Goal: Information Seeking & Learning: Find specific fact

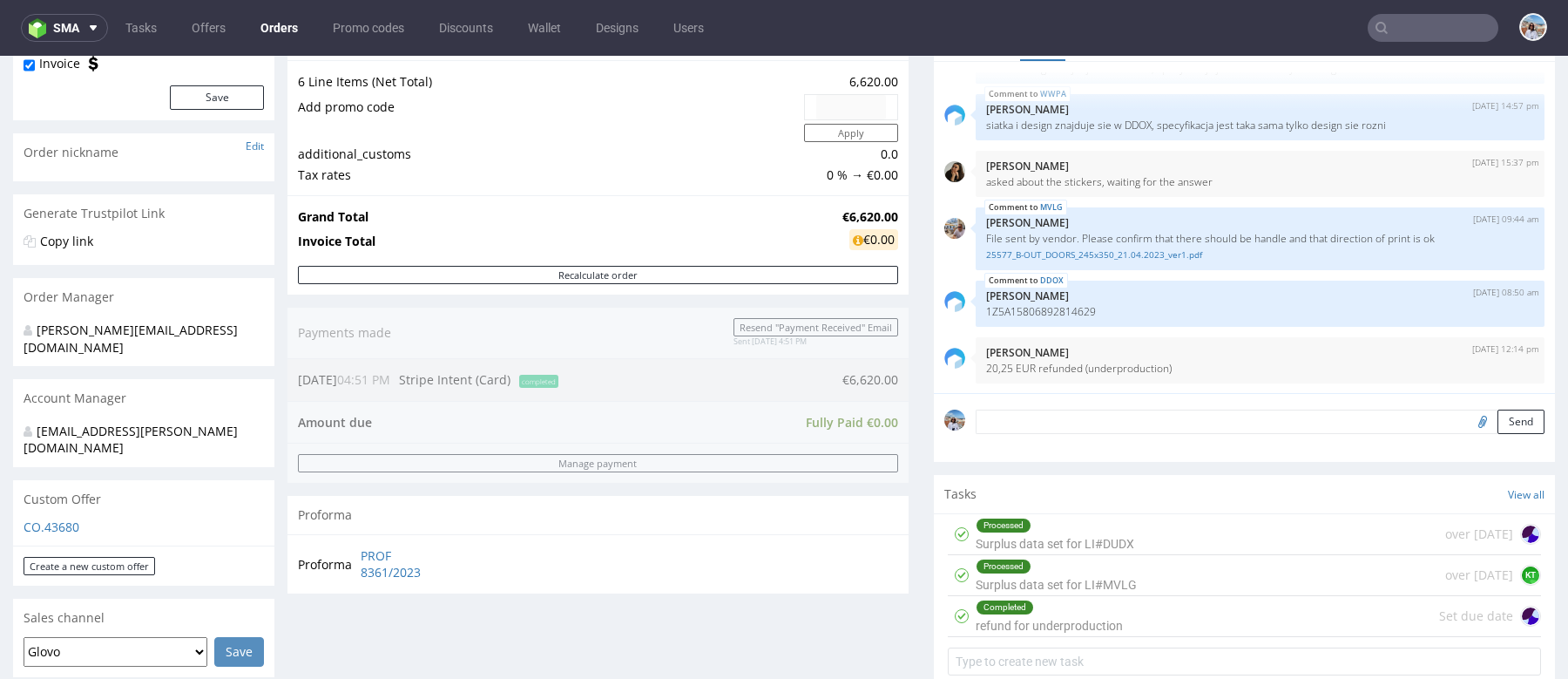
scroll to position [109, 0]
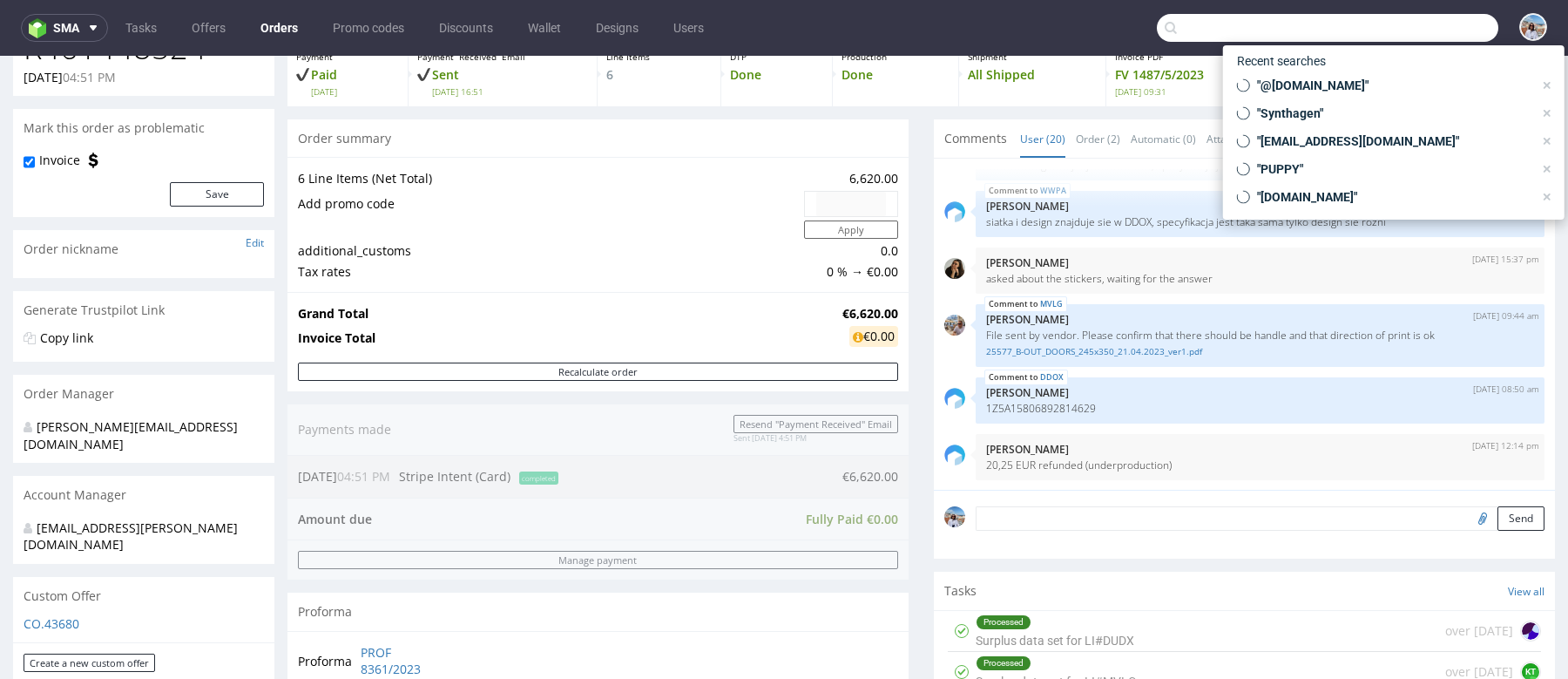
click at [1384, 39] on input "text" at bounding box center [1327, 28] width 341 height 28
paste input "nathan.b@b-outdoors.com"
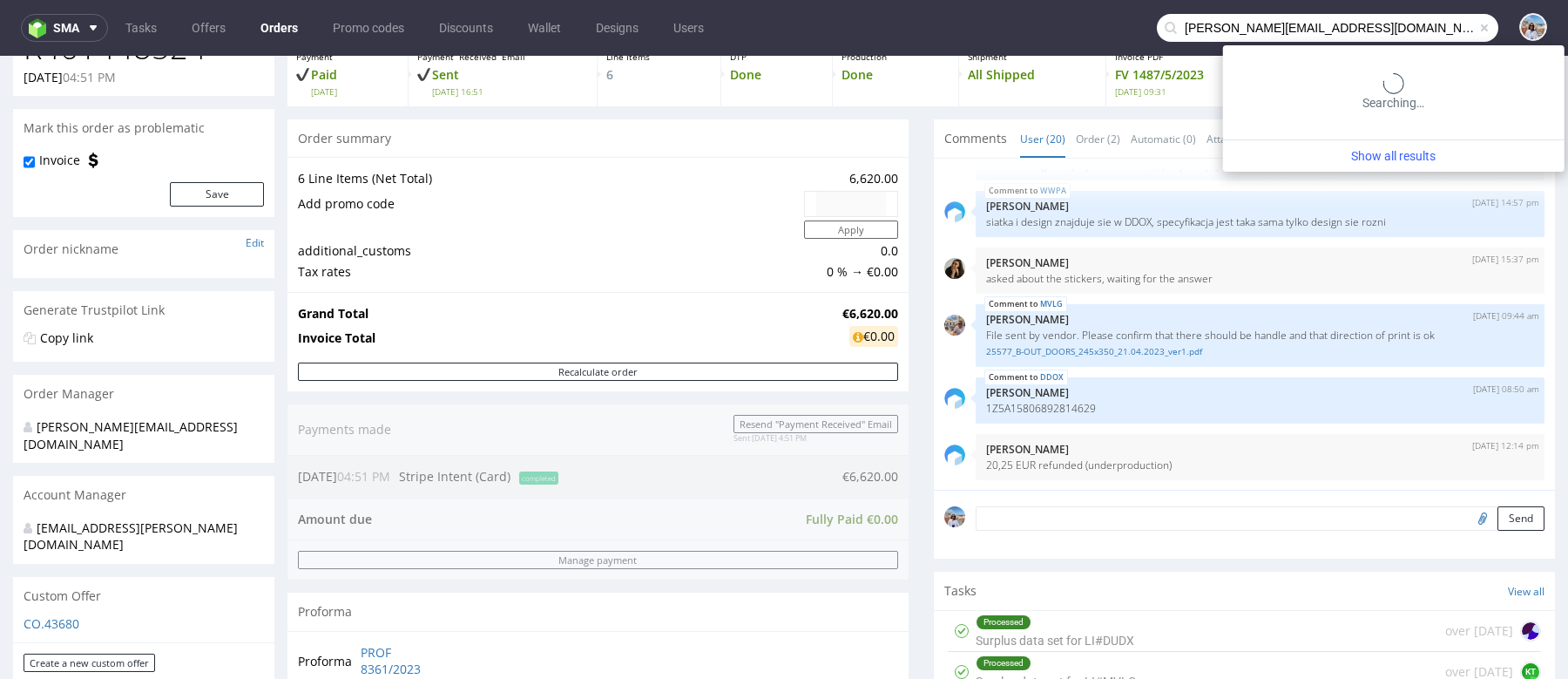
type input "nathan.b@b-outdoors.com"
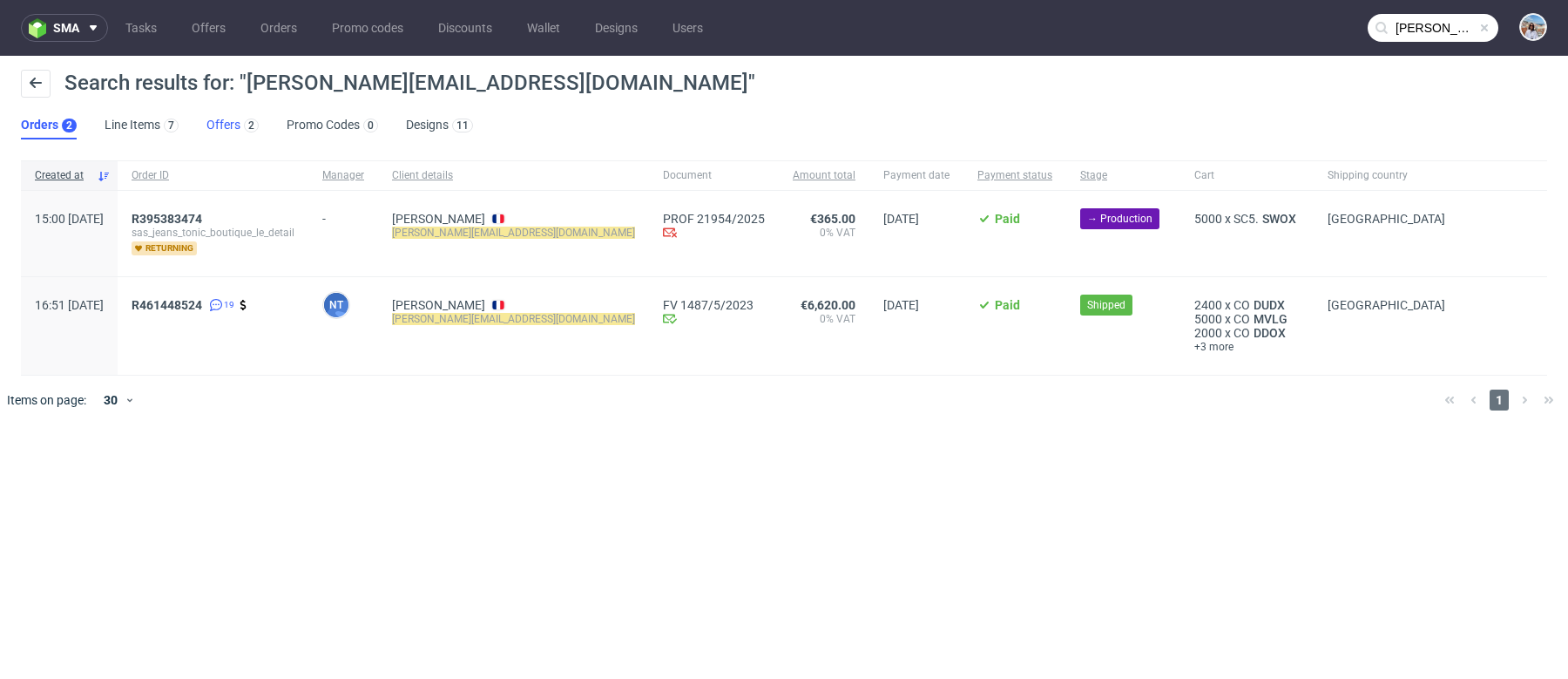
click at [233, 123] on link "Offers 2" at bounding box center [232, 125] width 53 height 28
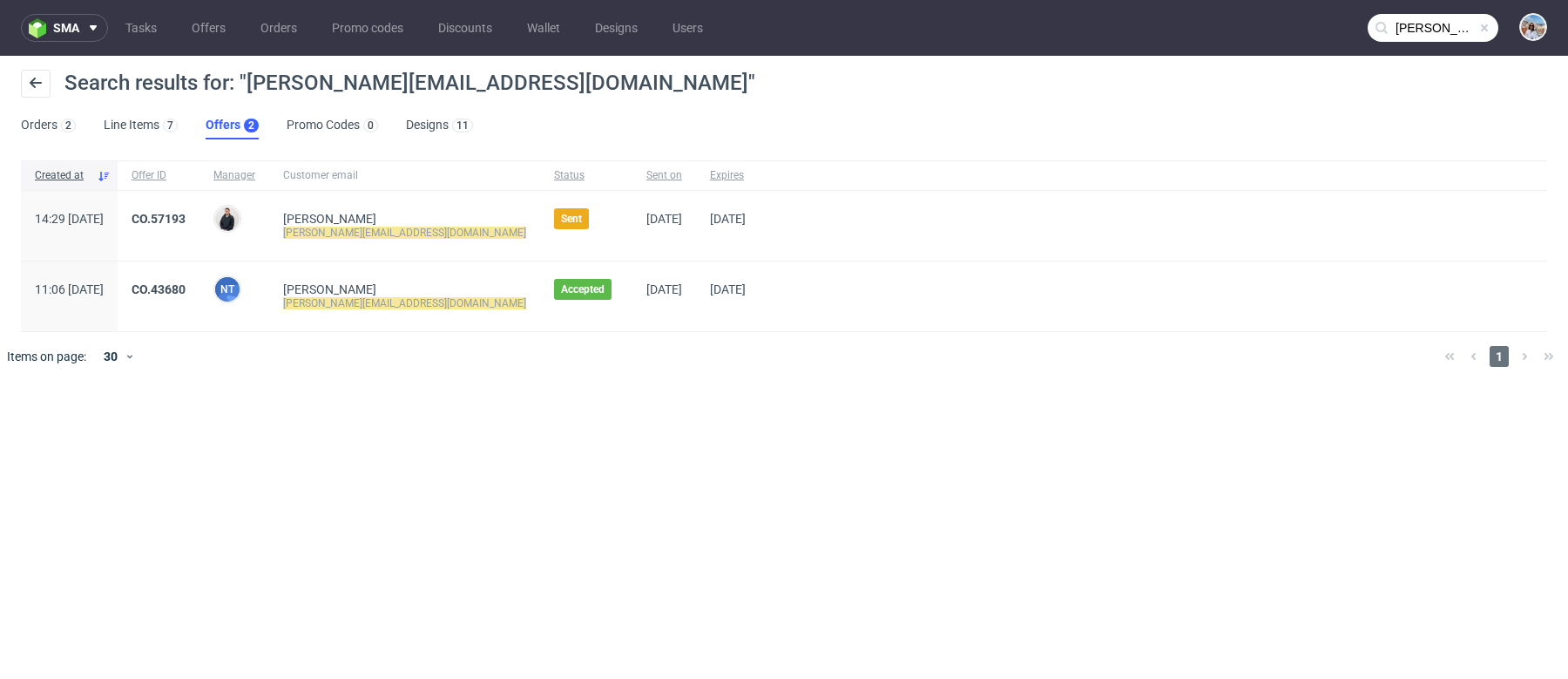
click at [193, 210] on div "CO.57193" at bounding box center [158, 225] width 82 height 69
click at [186, 212] on link "CO.57193" at bounding box center [159, 218] width 54 height 14
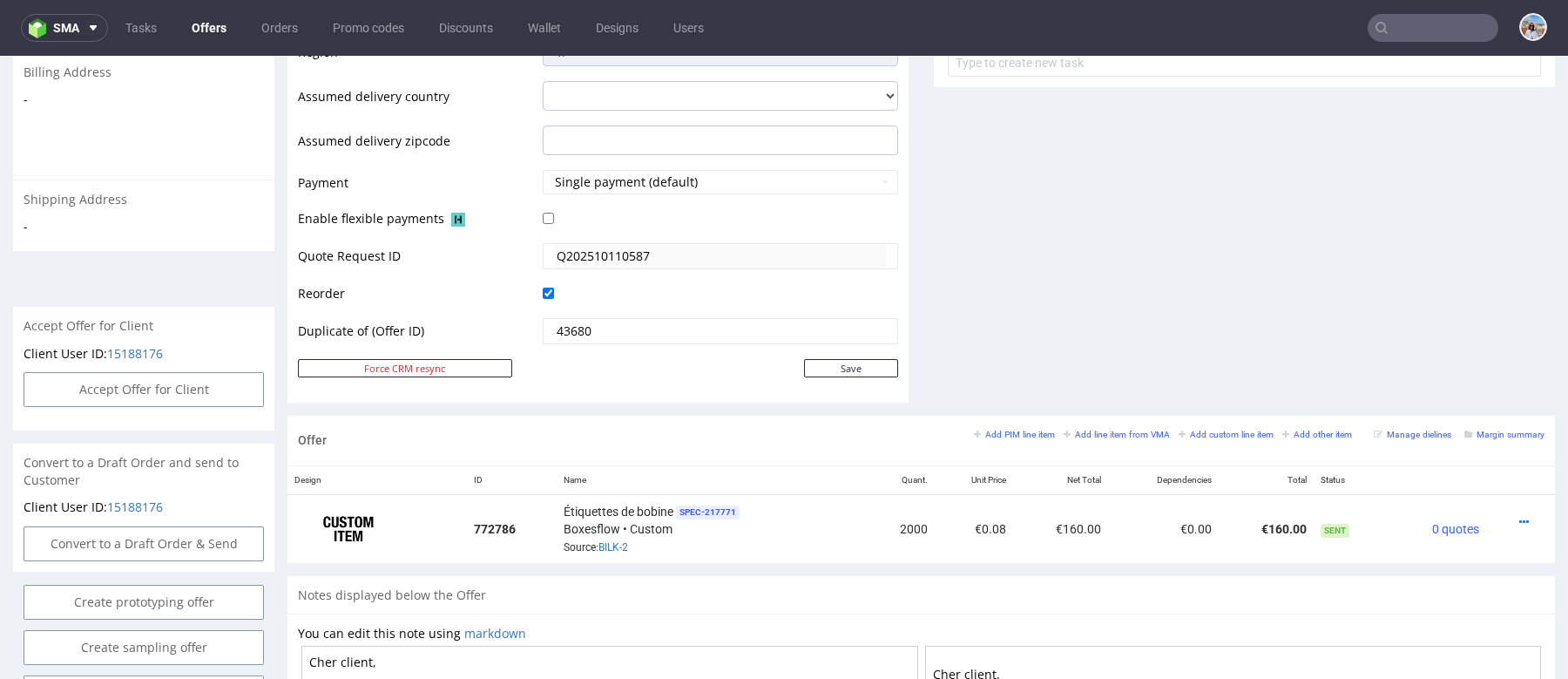
scroll to position [1017, 0]
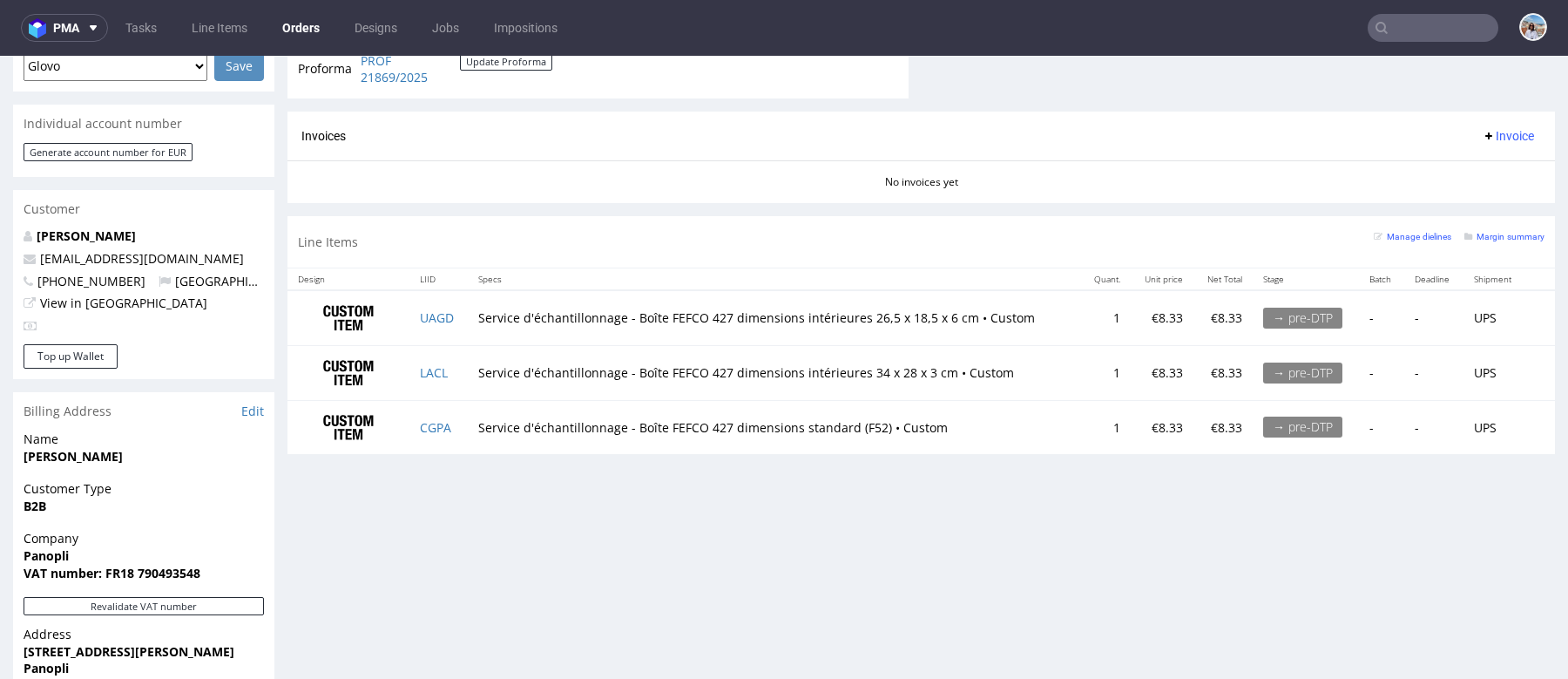
scroll to position [673, 0]
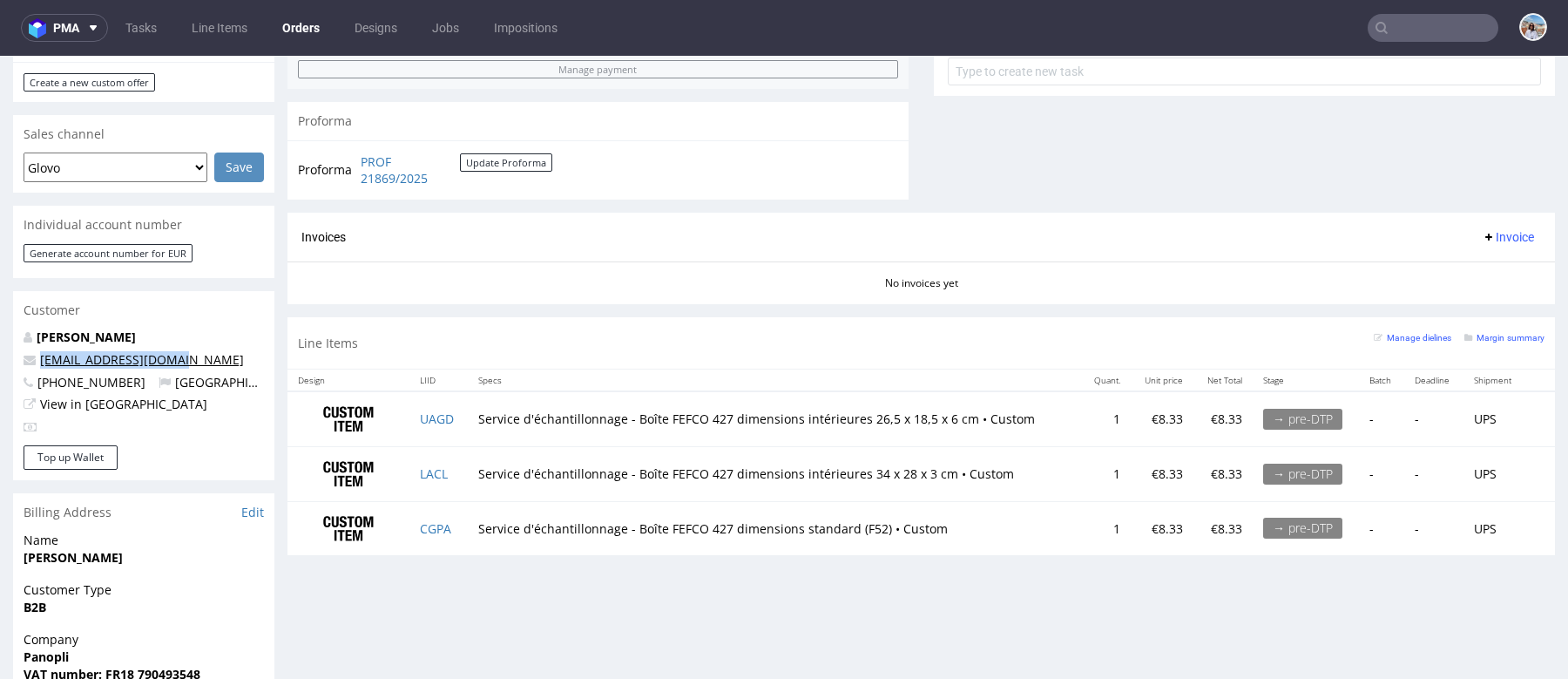
drag, startPoint x: 196, startPoint y: 365, endPoint x: 39, endPoint y: 365, distance: 157.0
click at [39, 365] on p "production@panopli.co" at bounding box center [144, 360] width 240 height 18
copy link "production@panopli.co"
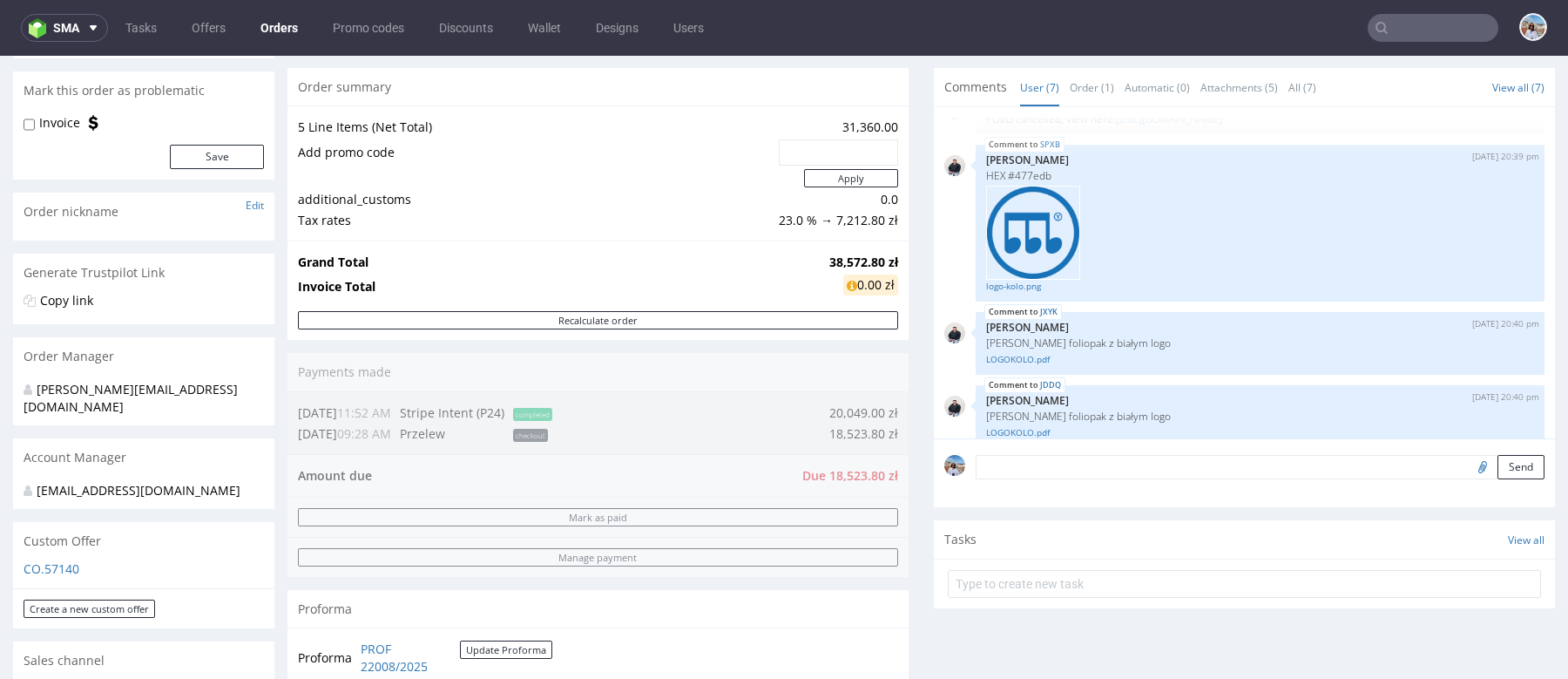
scroll to position [54, 0]
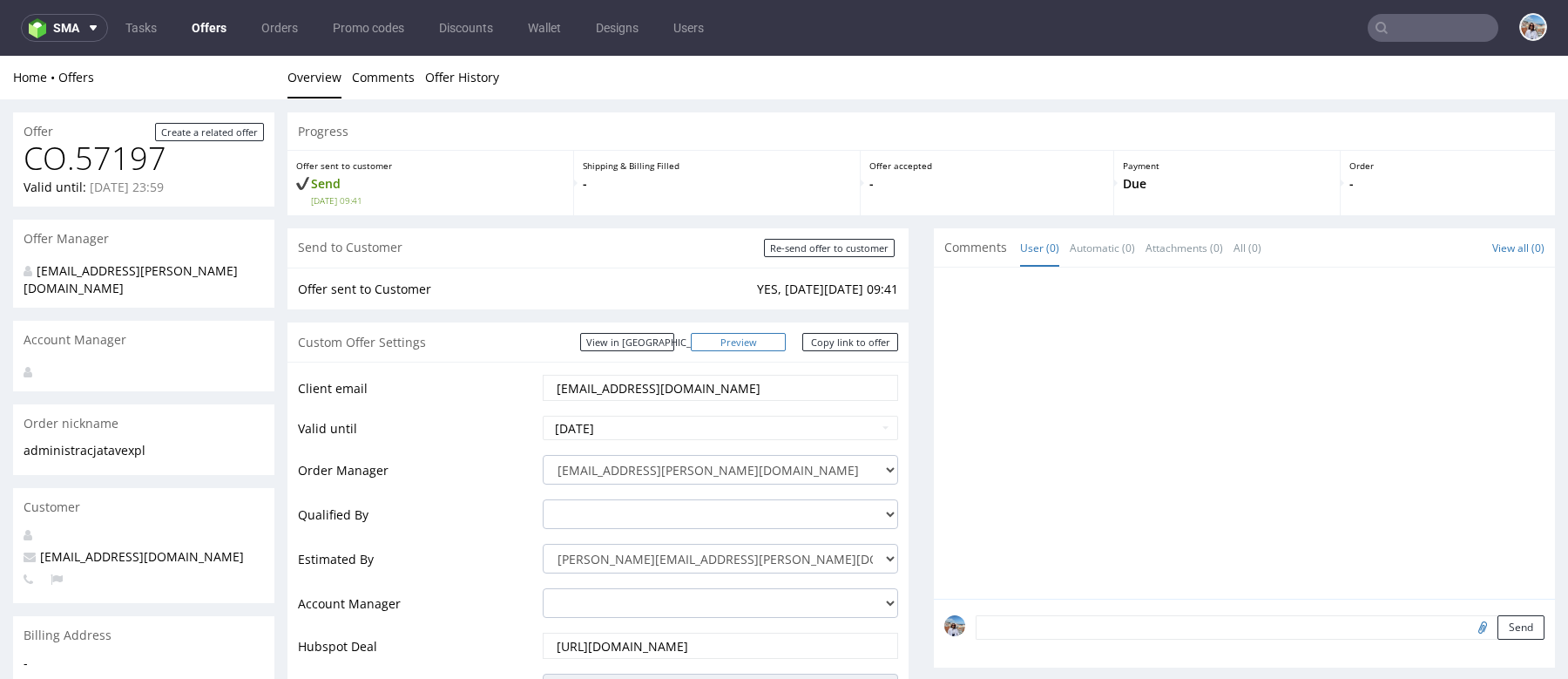
click at [758, 342] on link "Preview" at bounding box center [738, 342] width 96 height 18
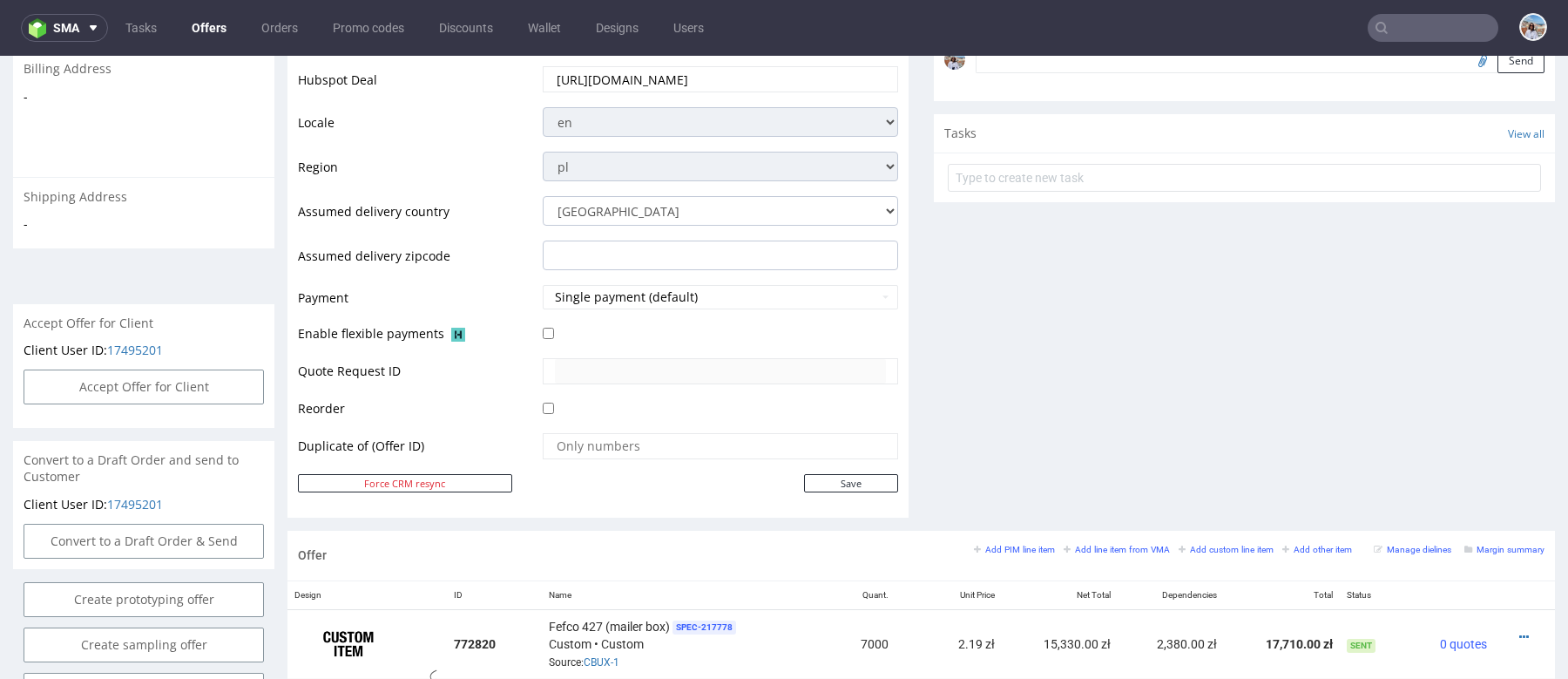
scroll to position [360, 0]
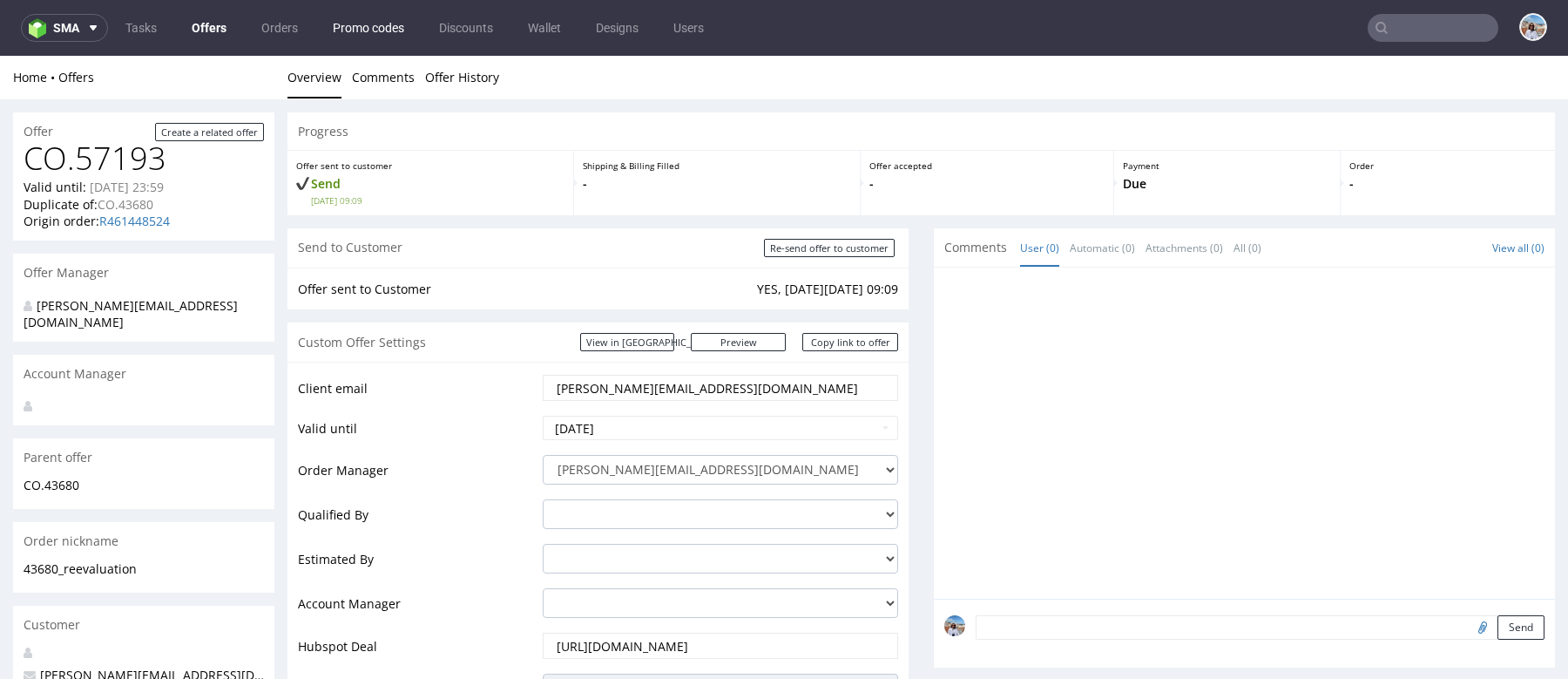
click at [357, 26] on link "Promo codes" at bounding box center [368, 28] width 92 height 28
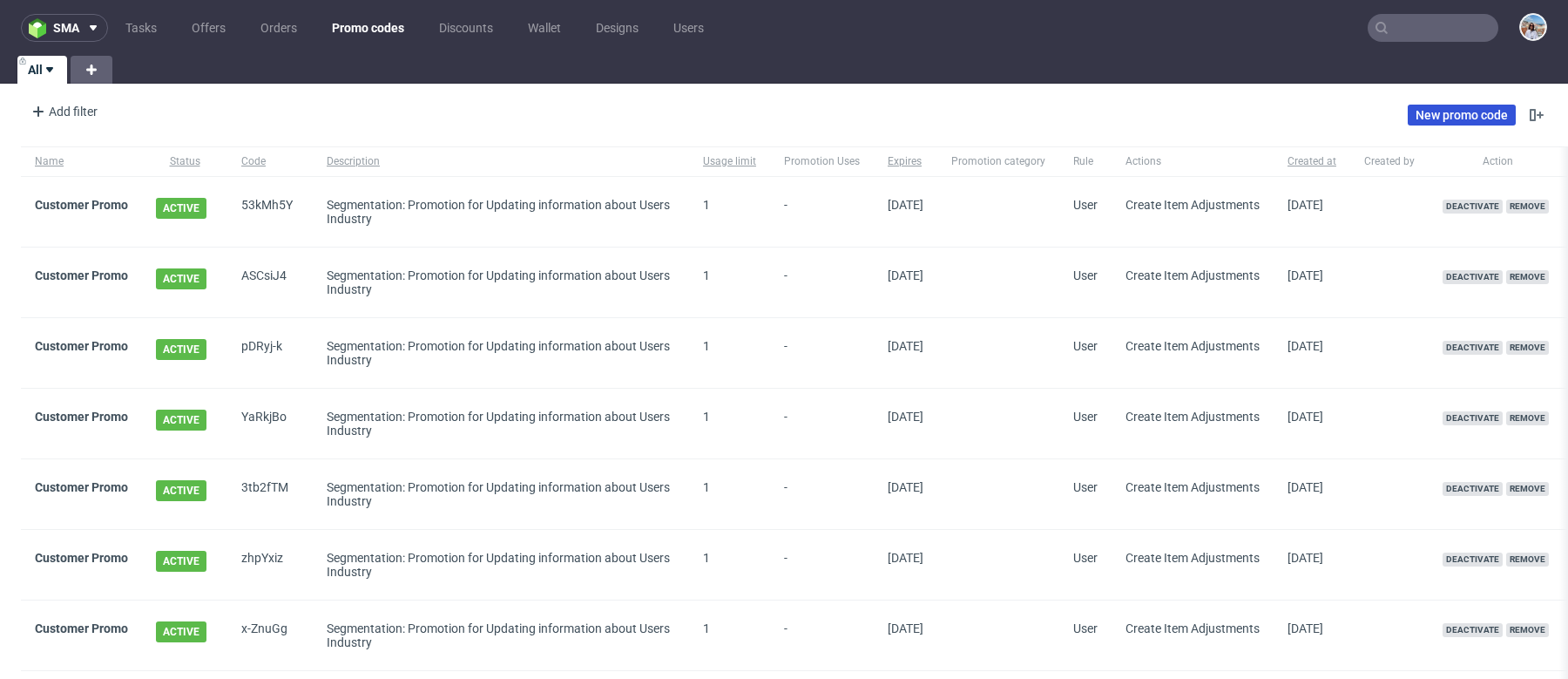
click at [1432, 114] on link "New promo code" at bounding box center [1461, 115] width 108 height 21
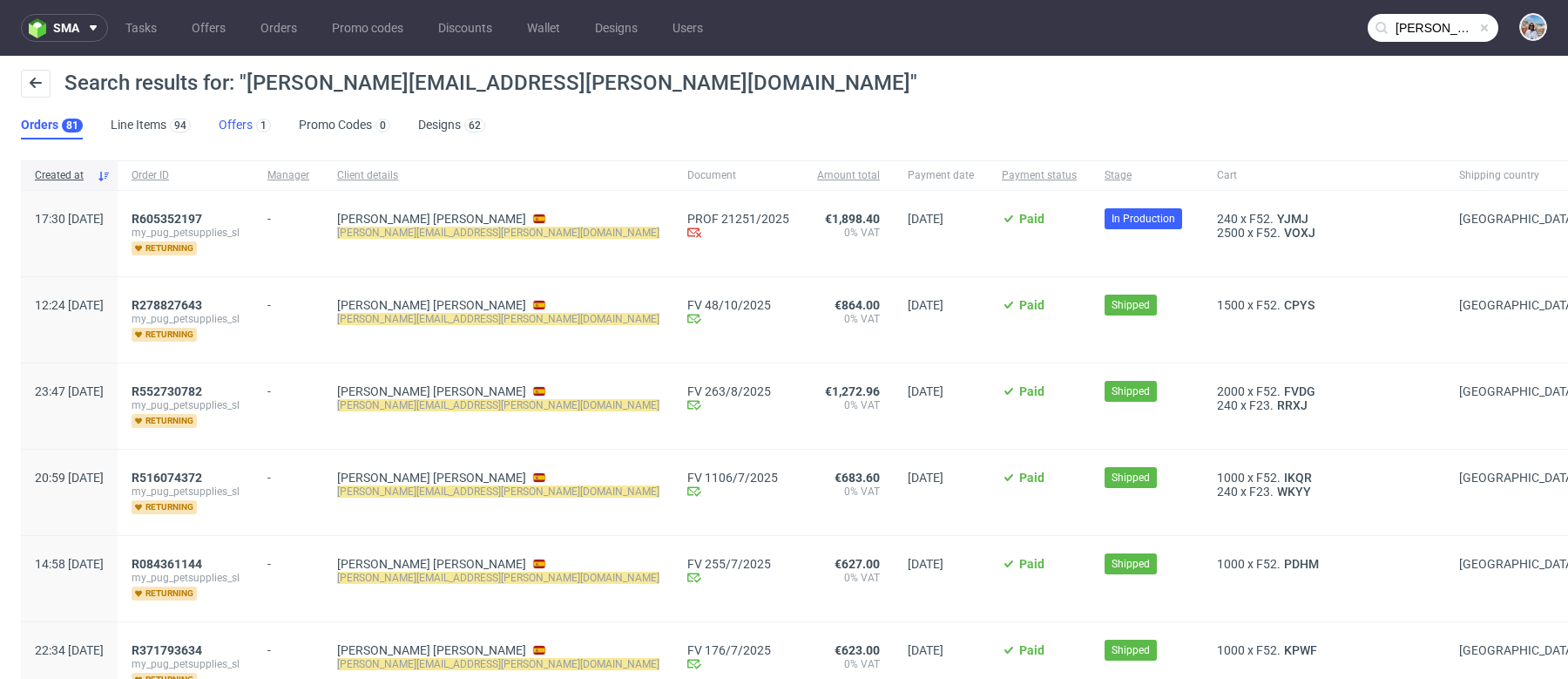
click at [245, 130] on link "Offers 1" at bounding box center [245, 125] width 53 height 28
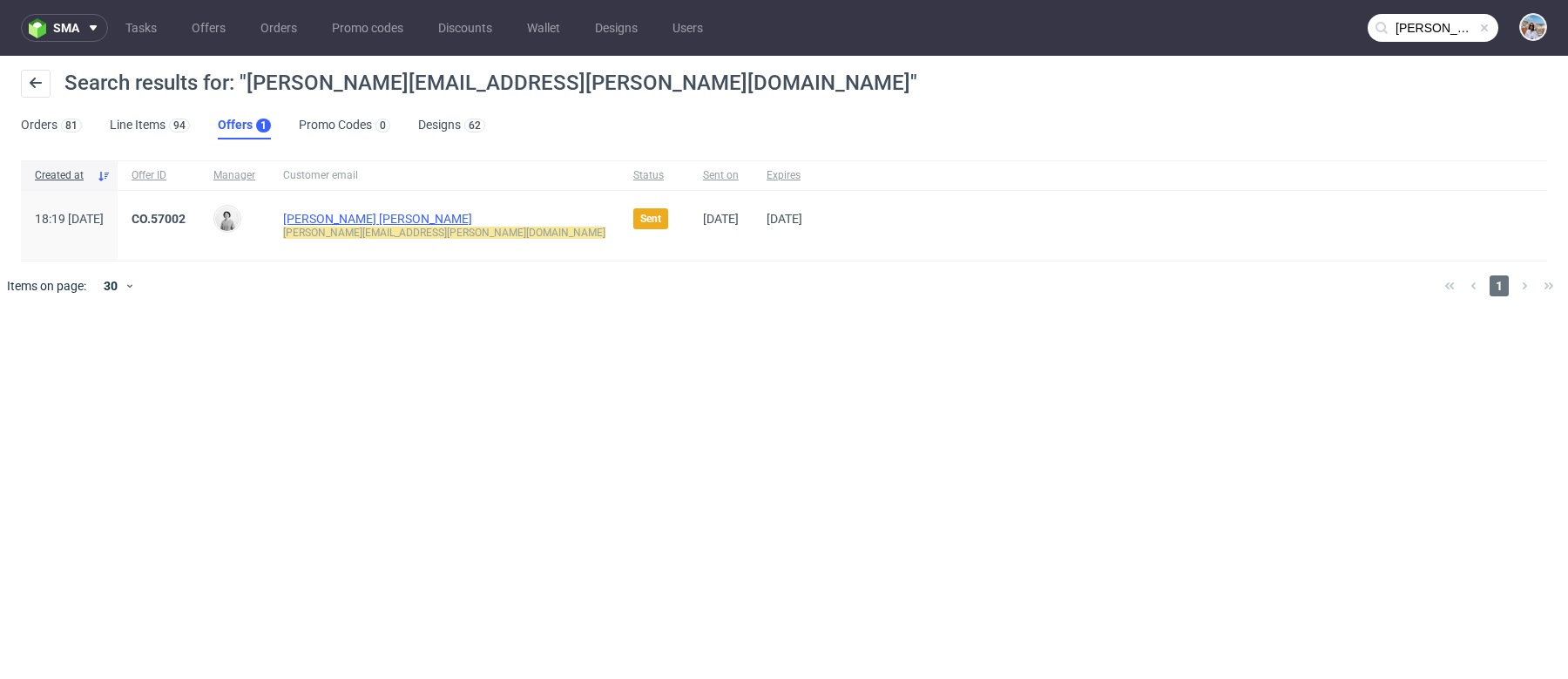
click at [414, 222] on link "[PERSON_NAME] [PERSON_NAME]" at bounding box center [378, 218] width 189 height 14
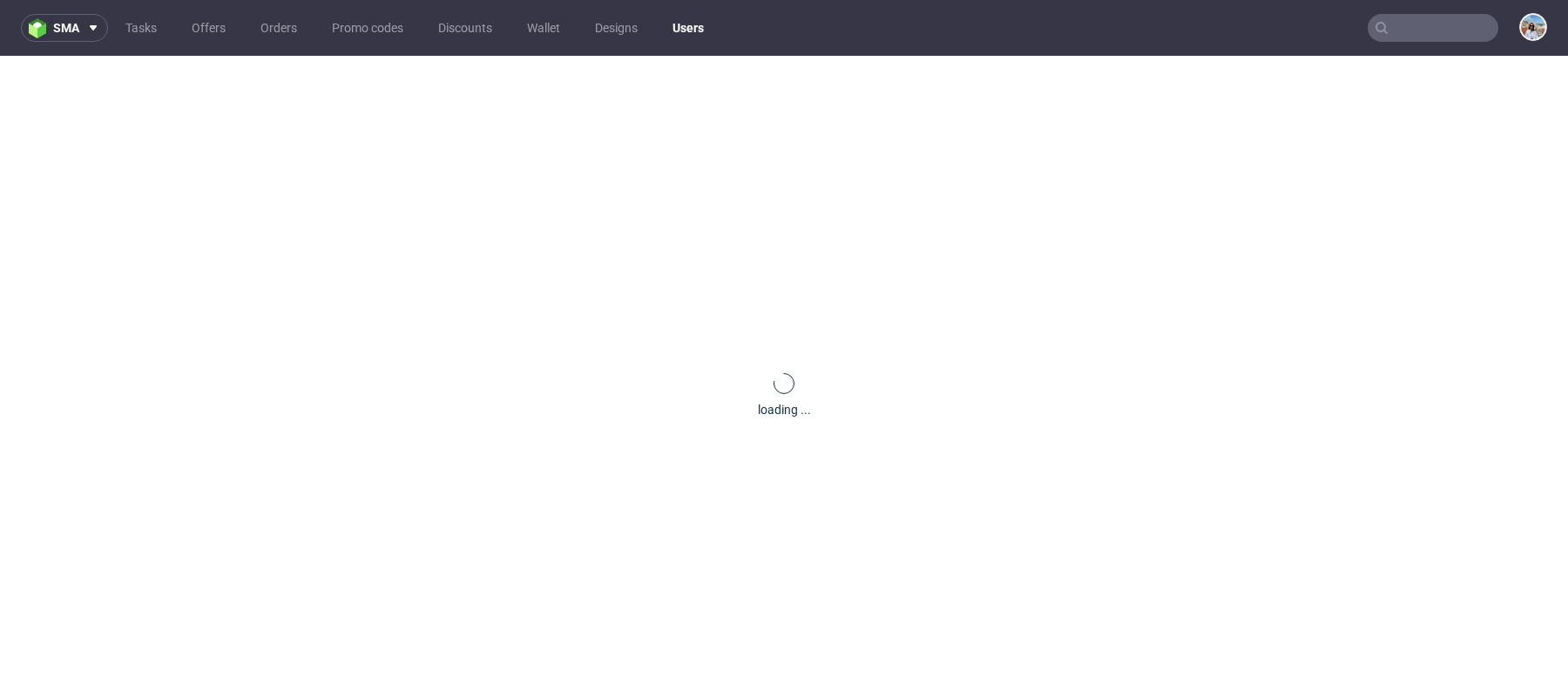
type input "brian.rampat@gmail.com"
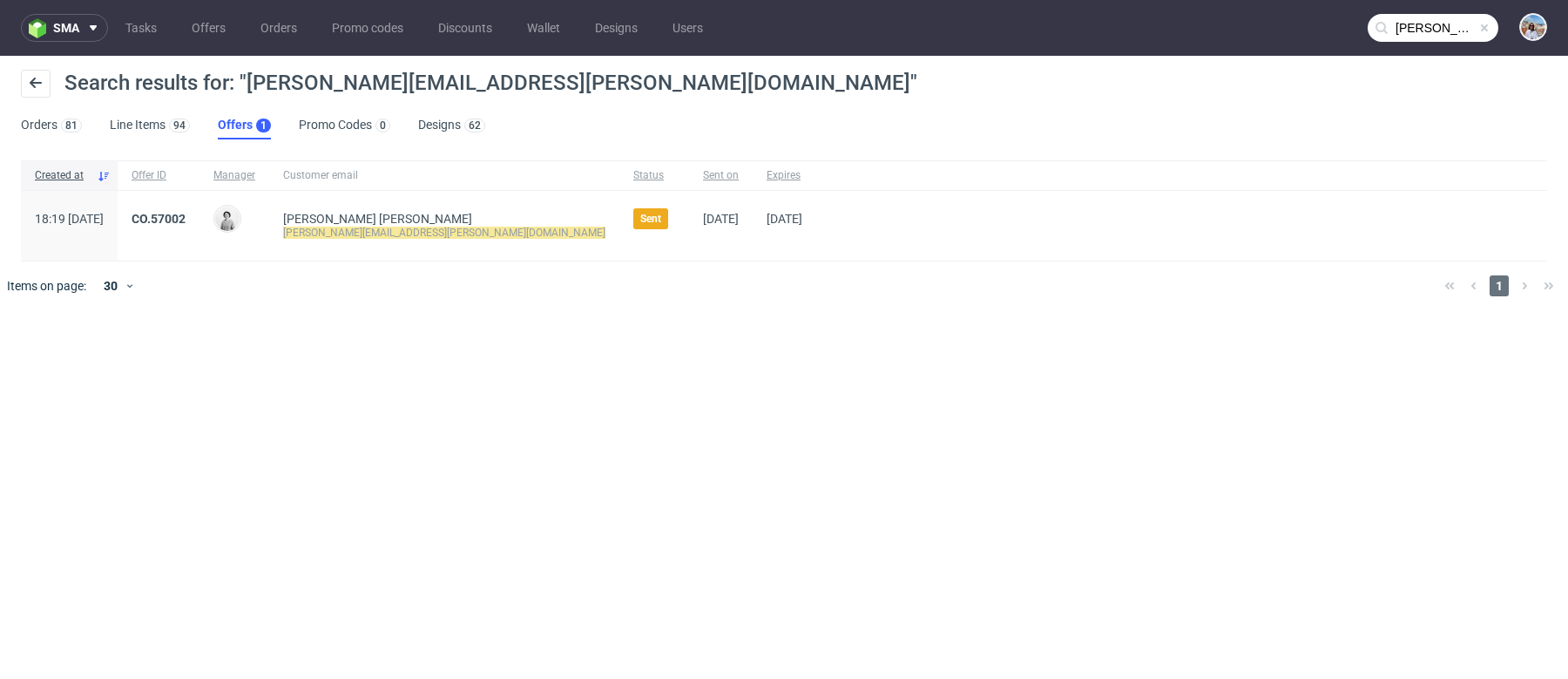
click at [390, 234] on mark "brian.rampat@gmail.com" at bounding box center [445, 232] width 323 height 12
copy div "brian.rampat@gmail.com"
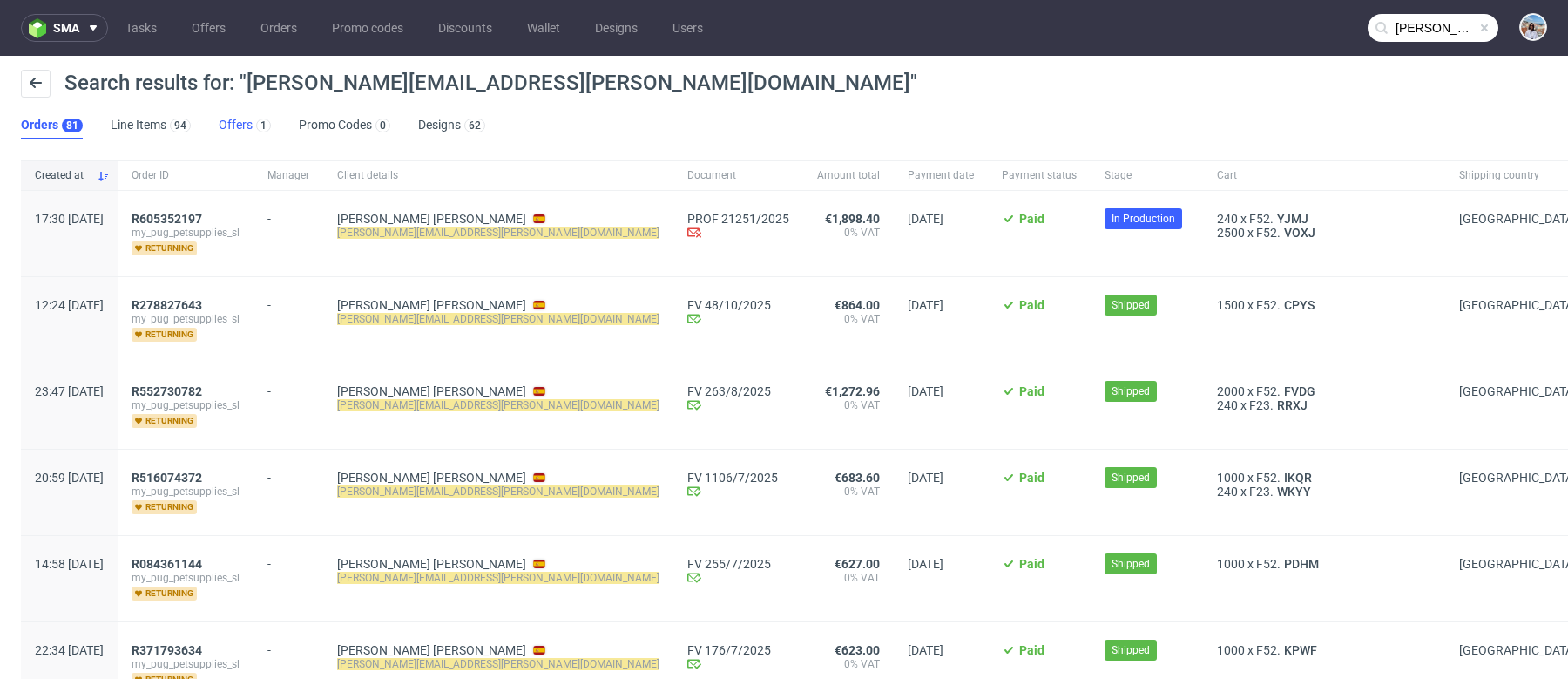
click at [240, 123] on link "Offers 1" at bounding box center [245, 125] width 53 height 28
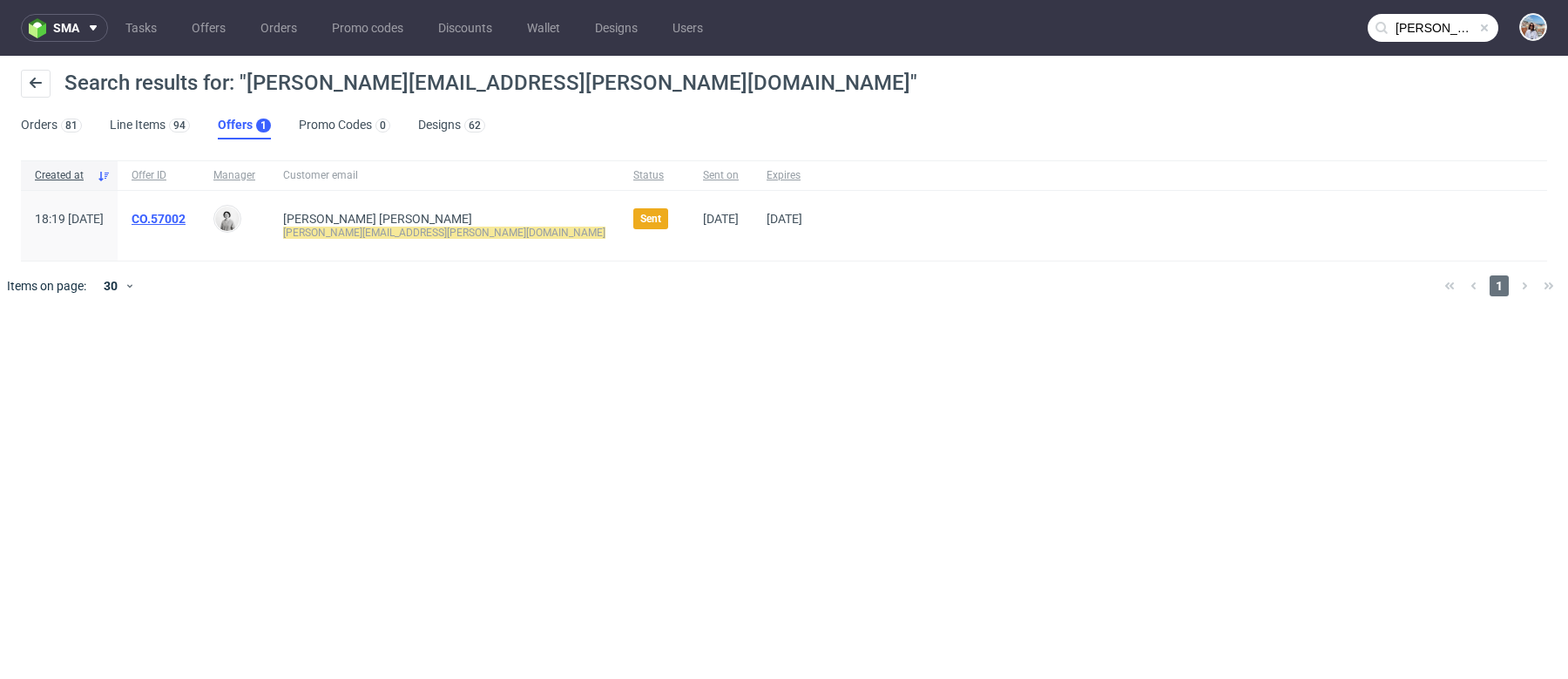
click at [186, 213] on link "CO.57002" at bounding box center [159, 218] width 54 height 14
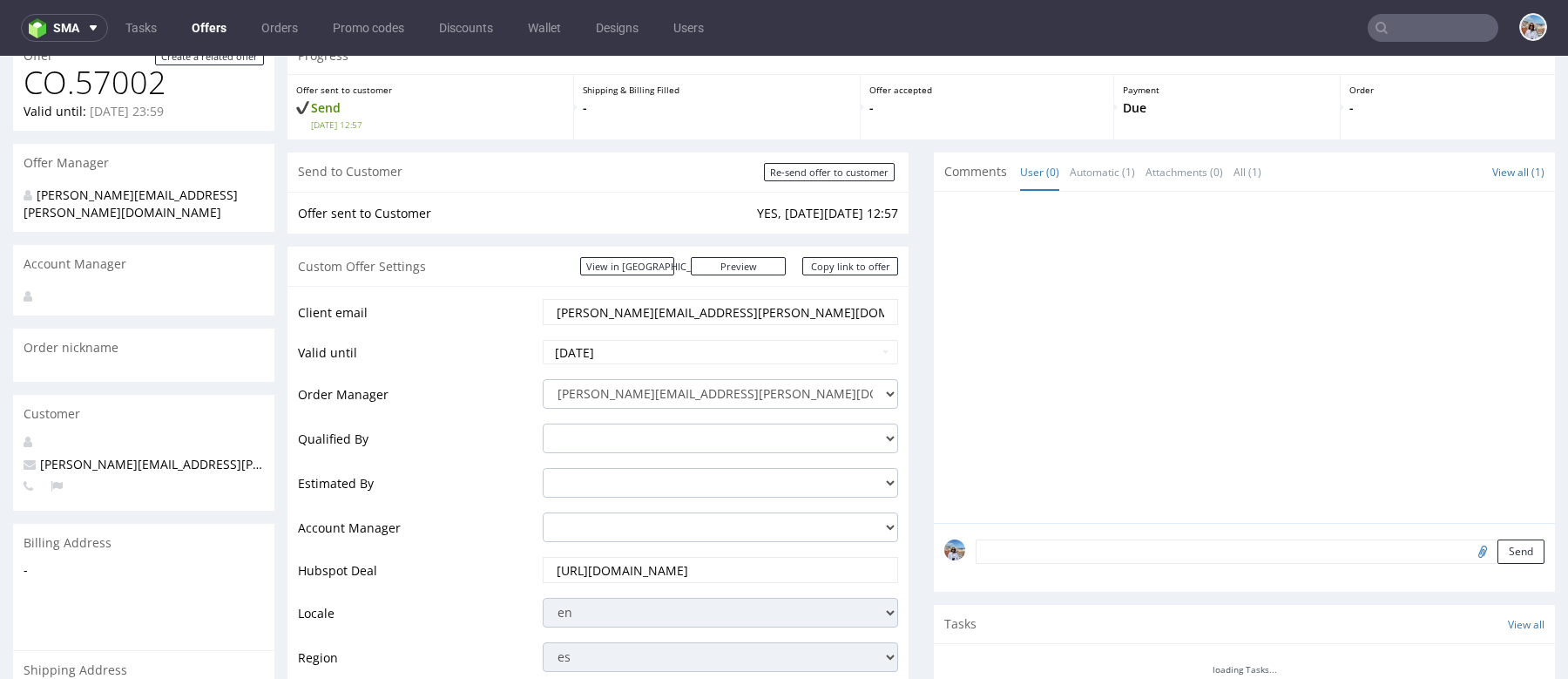
scroll to position [111, 0]
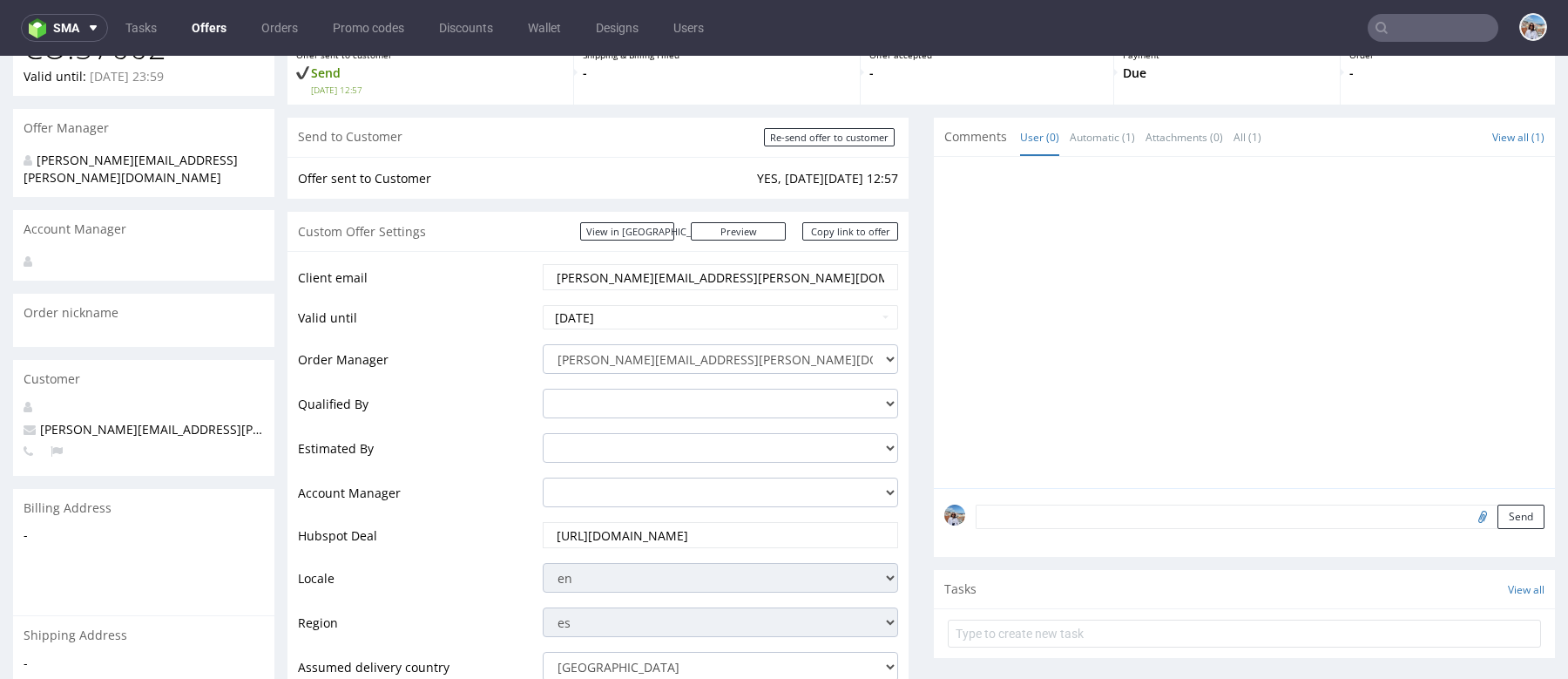
click at [613, 541] on input "https://app-eu1.hubspot.com/contacts/25600958/record/0-3/327127856370" at bounding box center [721, 535] width 331 height 25
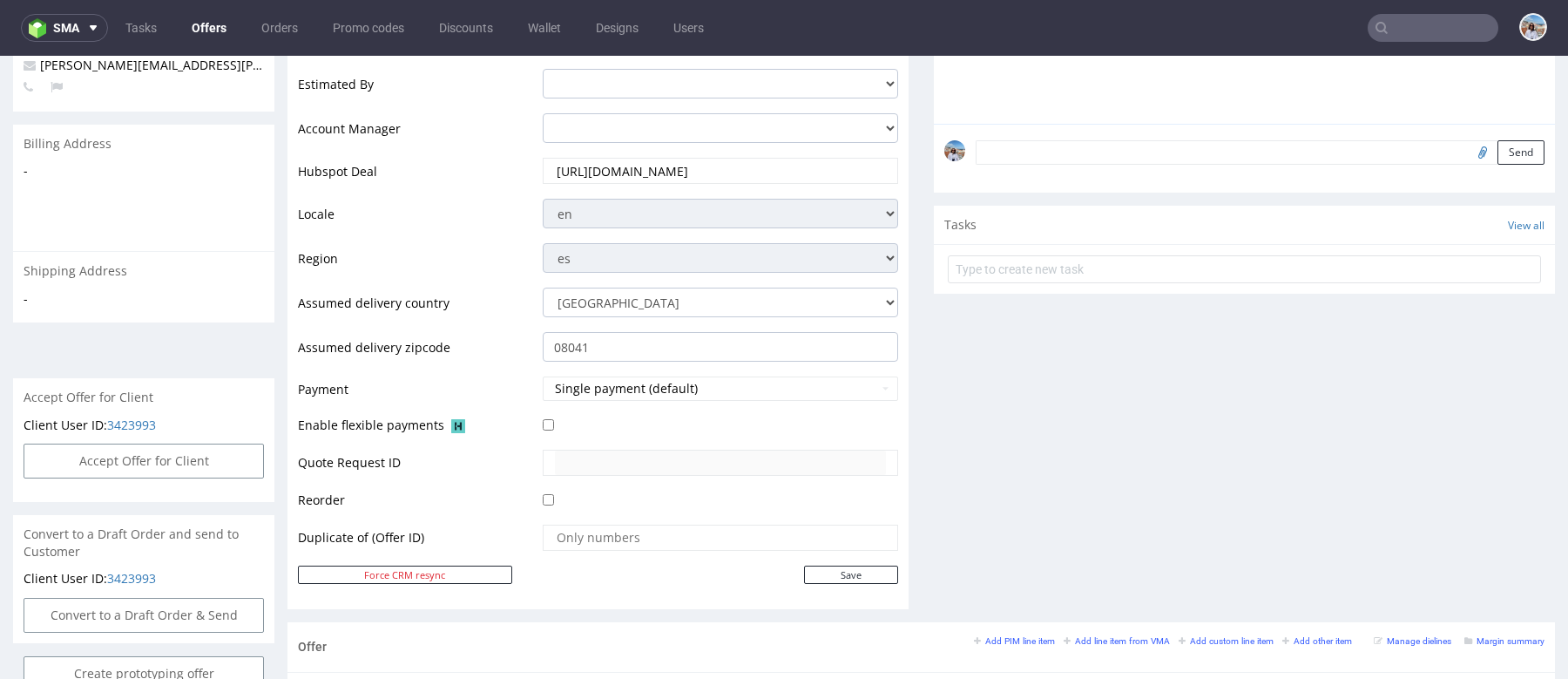
scroll to position [1011, 0]
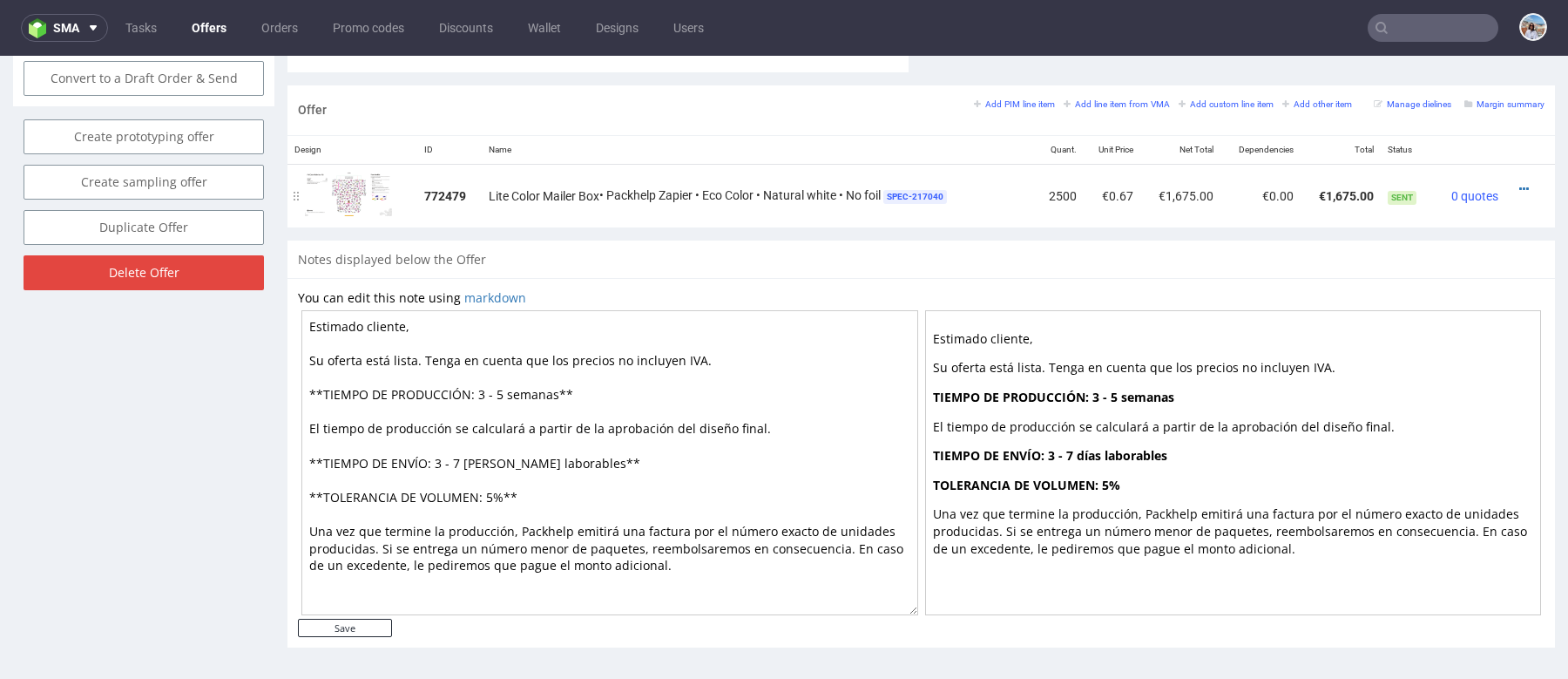
click at [362, 185] on img at bounding box center [348, 194] width 87 height 45
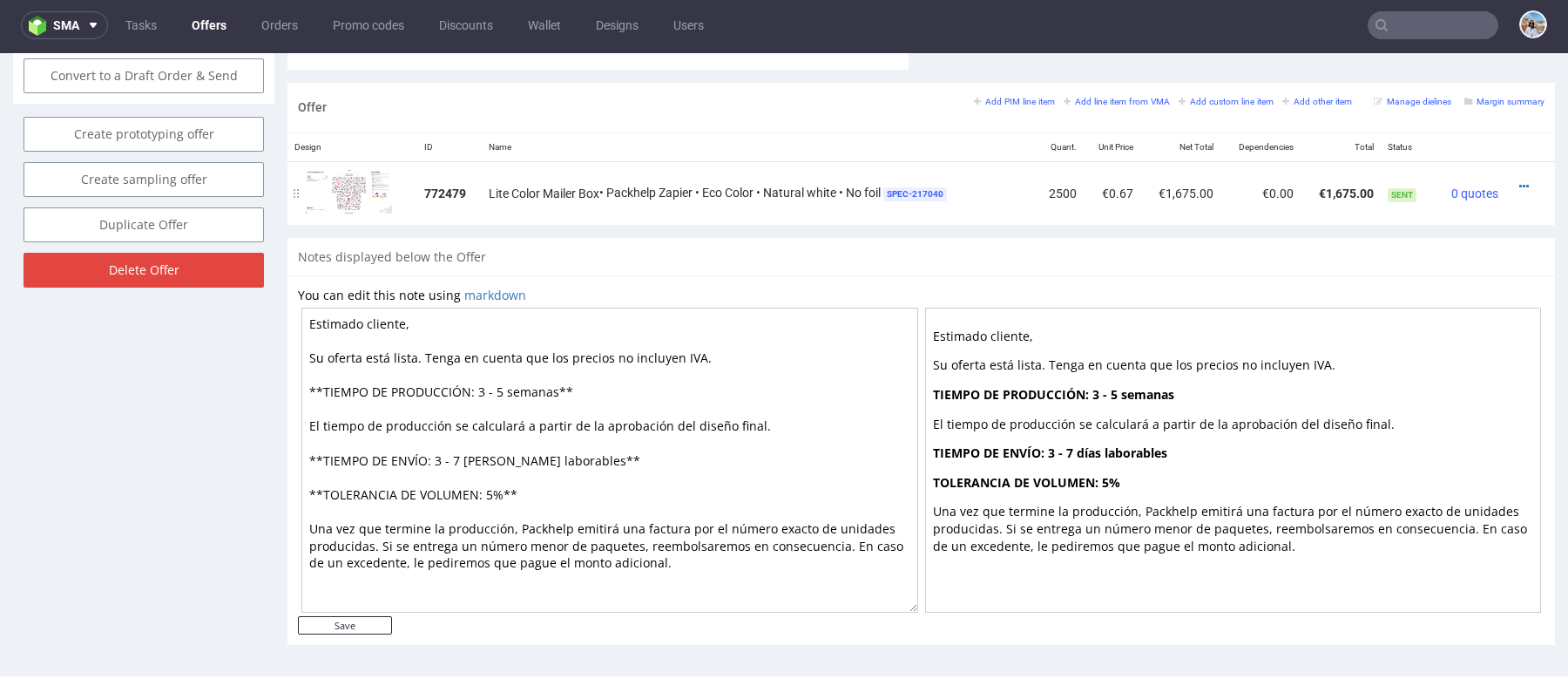
scroll to position [1004, 0]
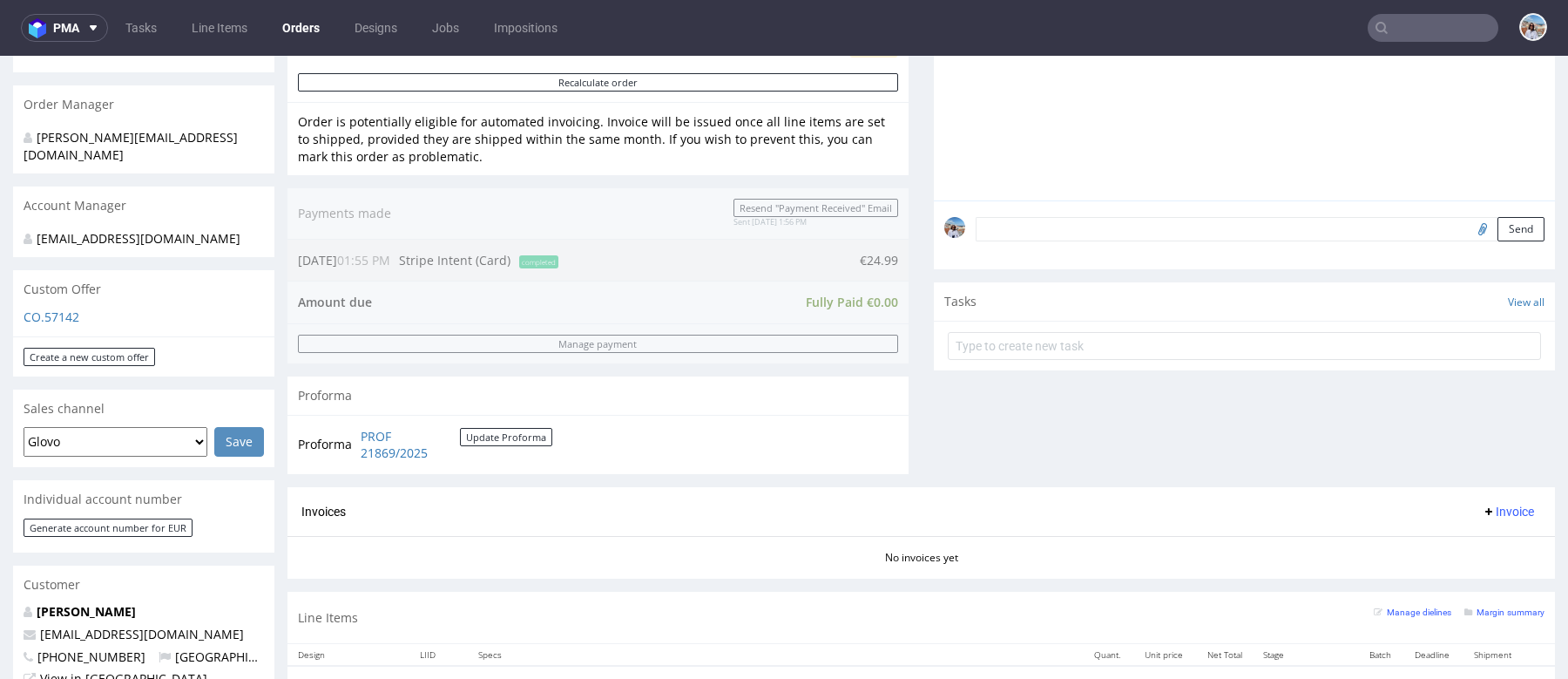
scroll to position [492, 0]
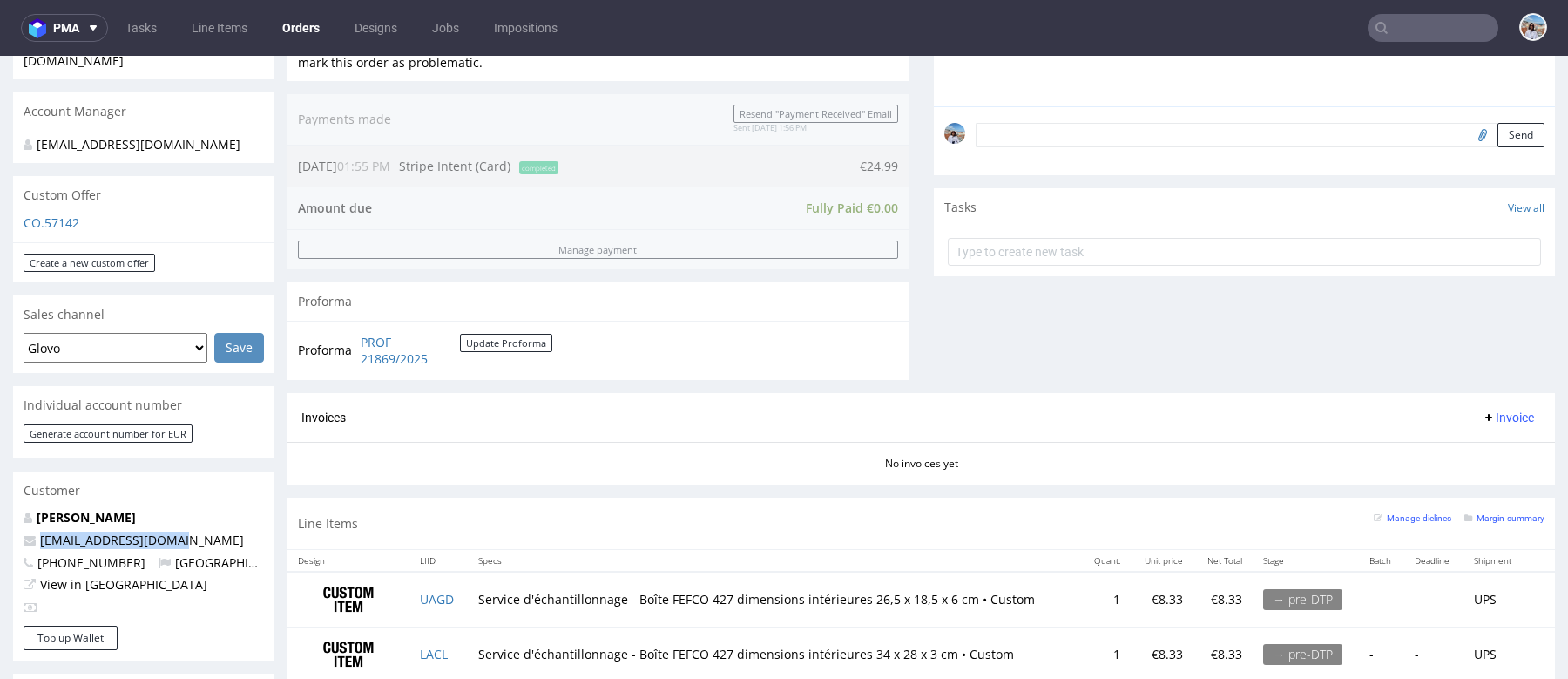
drag, startPoint x: 187, startPoint y: 541, endPoint x: 32, endPoint y: 539, distance: 155.0
click at [32, 539] on p "[EMAIL_ADDRESS][DOMAIN_NAME]" at bounding box center [144, 540] width 240 height 18
copy span "[EMAIL_ADDRESS][DOMAIN_NAME]"
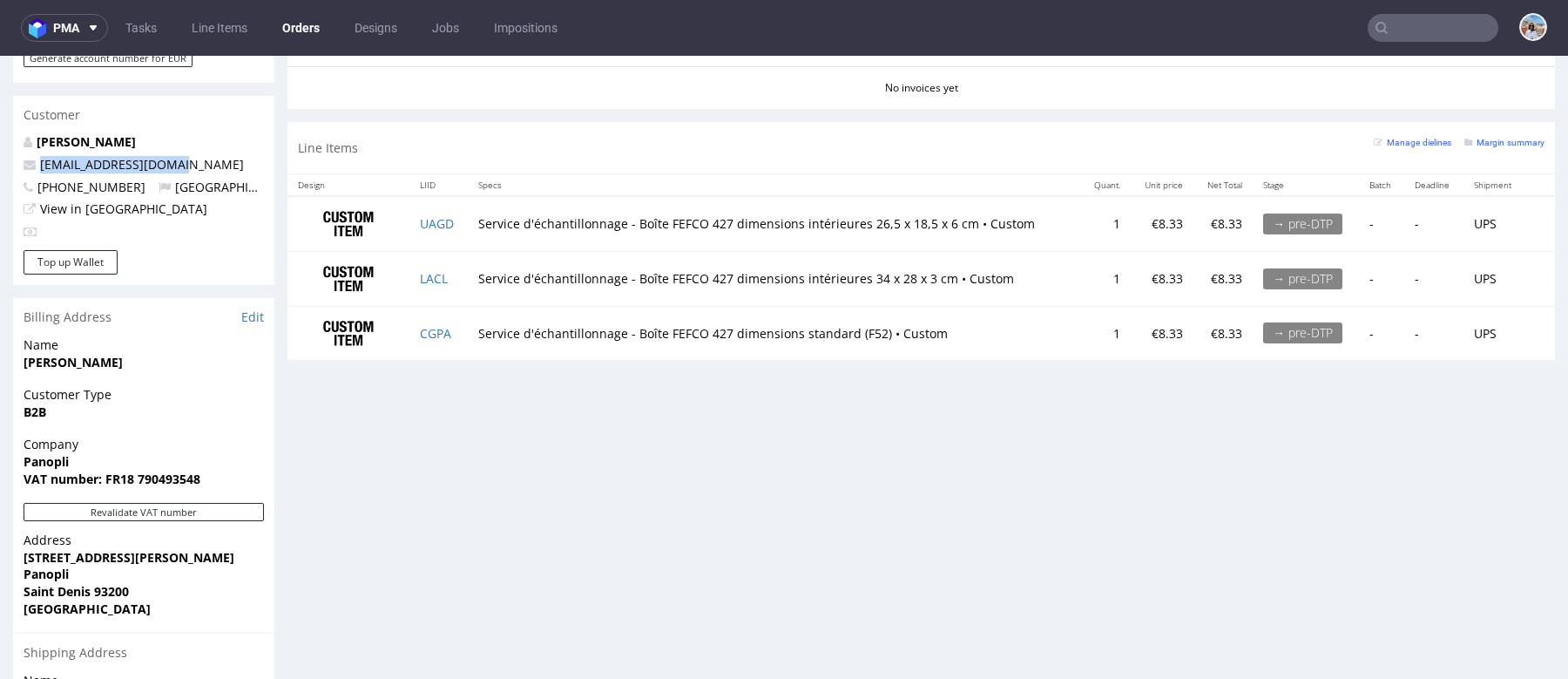
scroll to position [1144, 0]
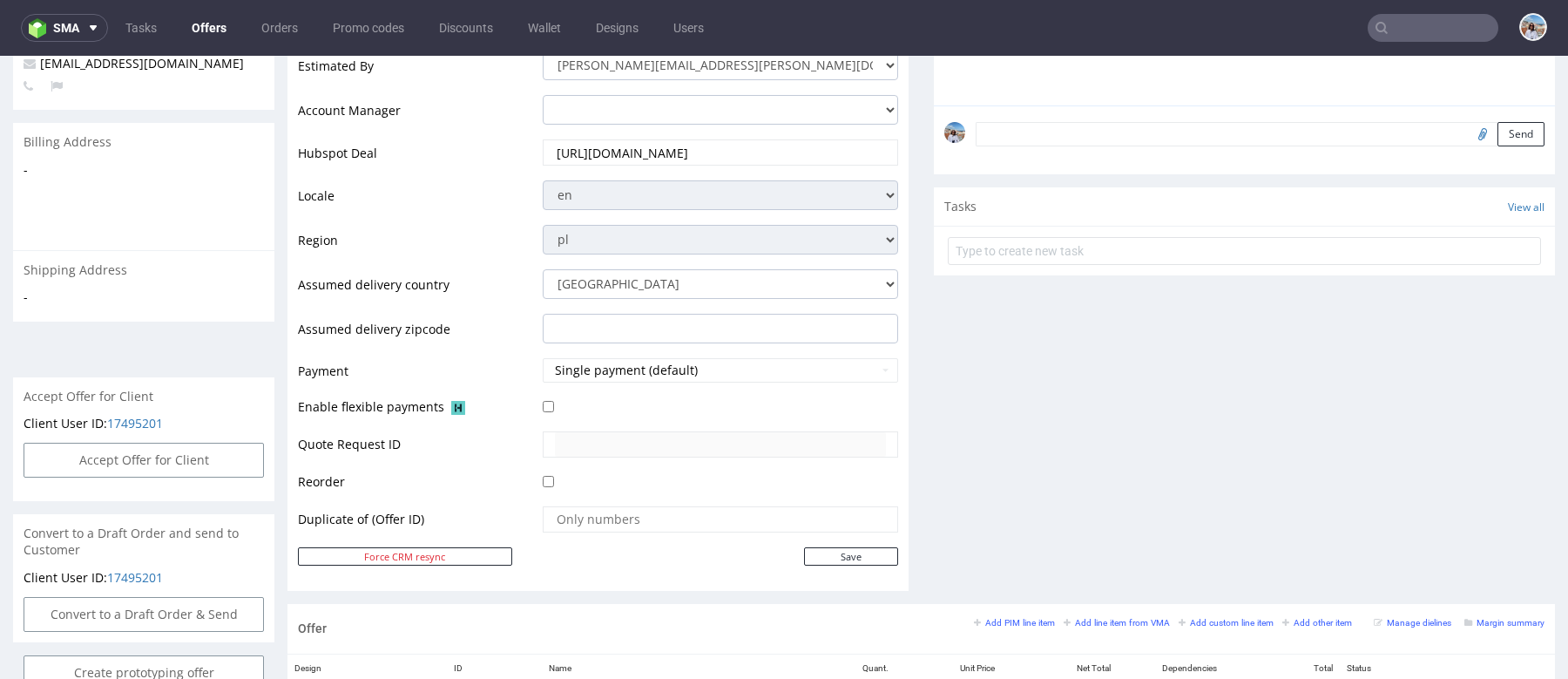
scroll to position [960, 0]
